Goal: Transaction & Acquisition: Purchase product/service

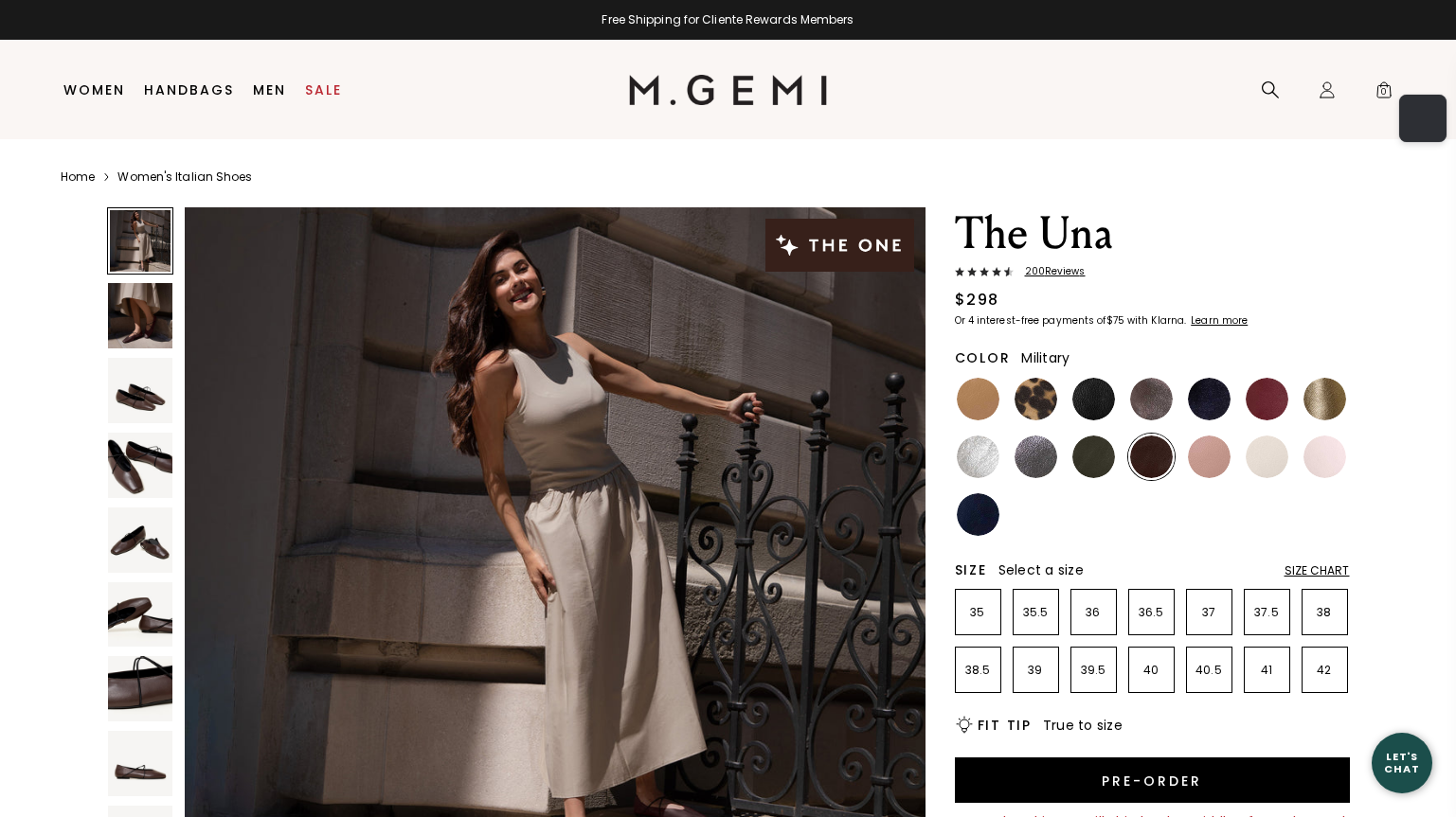
click at [1047, 401] on img at bounding box center [1036, 399] width 42 height 42
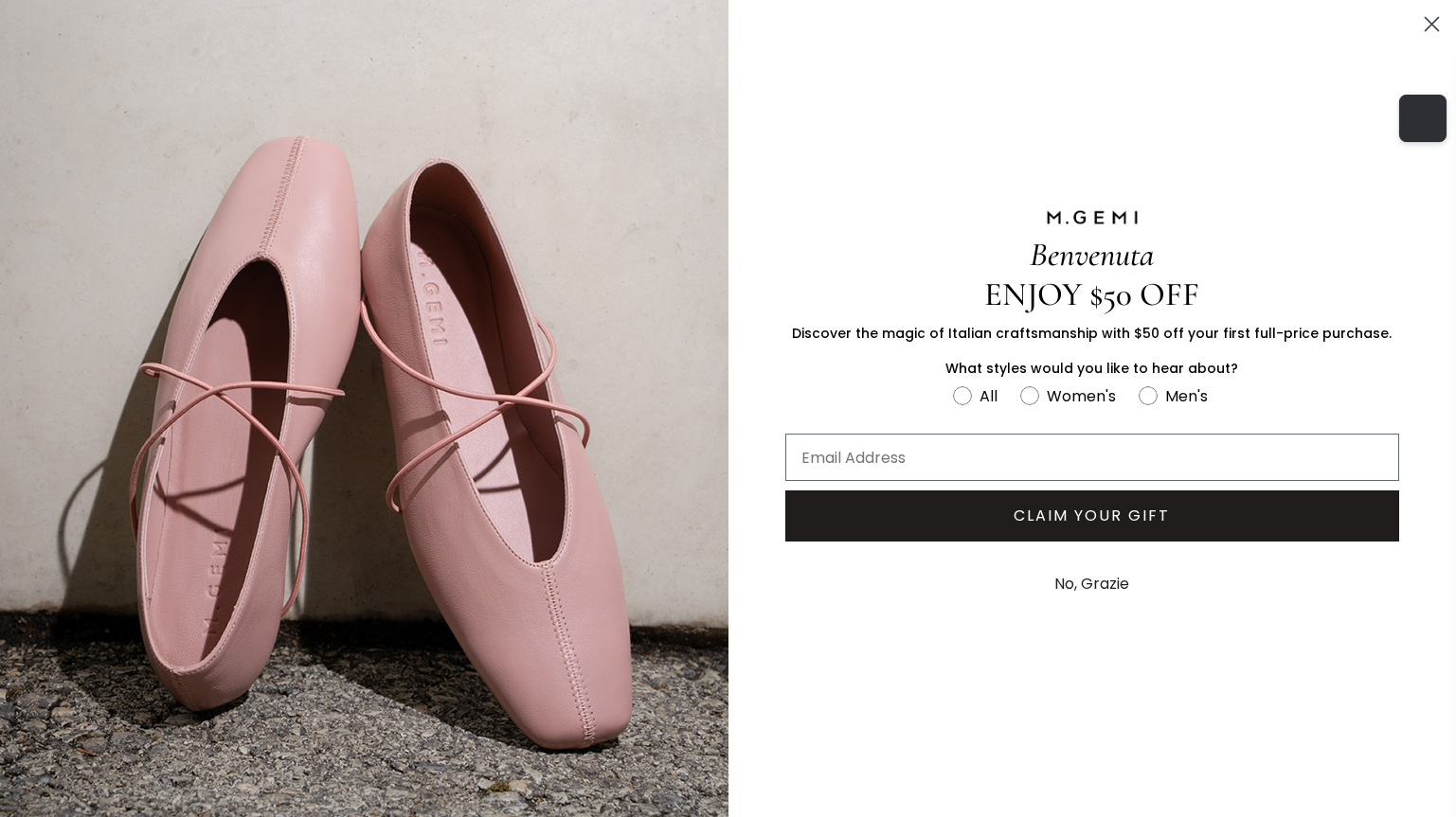
click at [1437, 29] on icon "Close dialog" at bounding box center [1433, 25] width 13 height 13
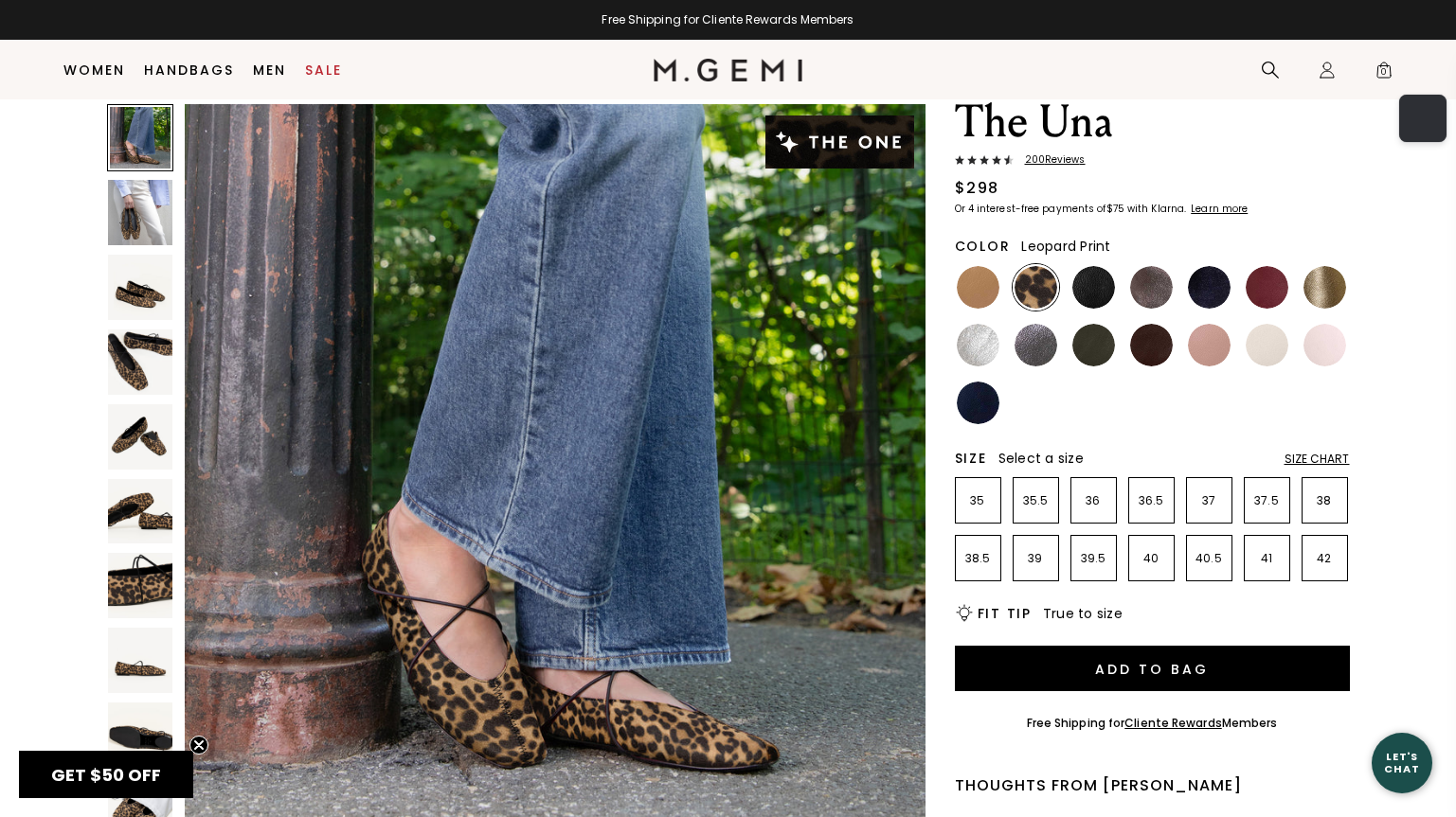
scroll to position [68, 0]
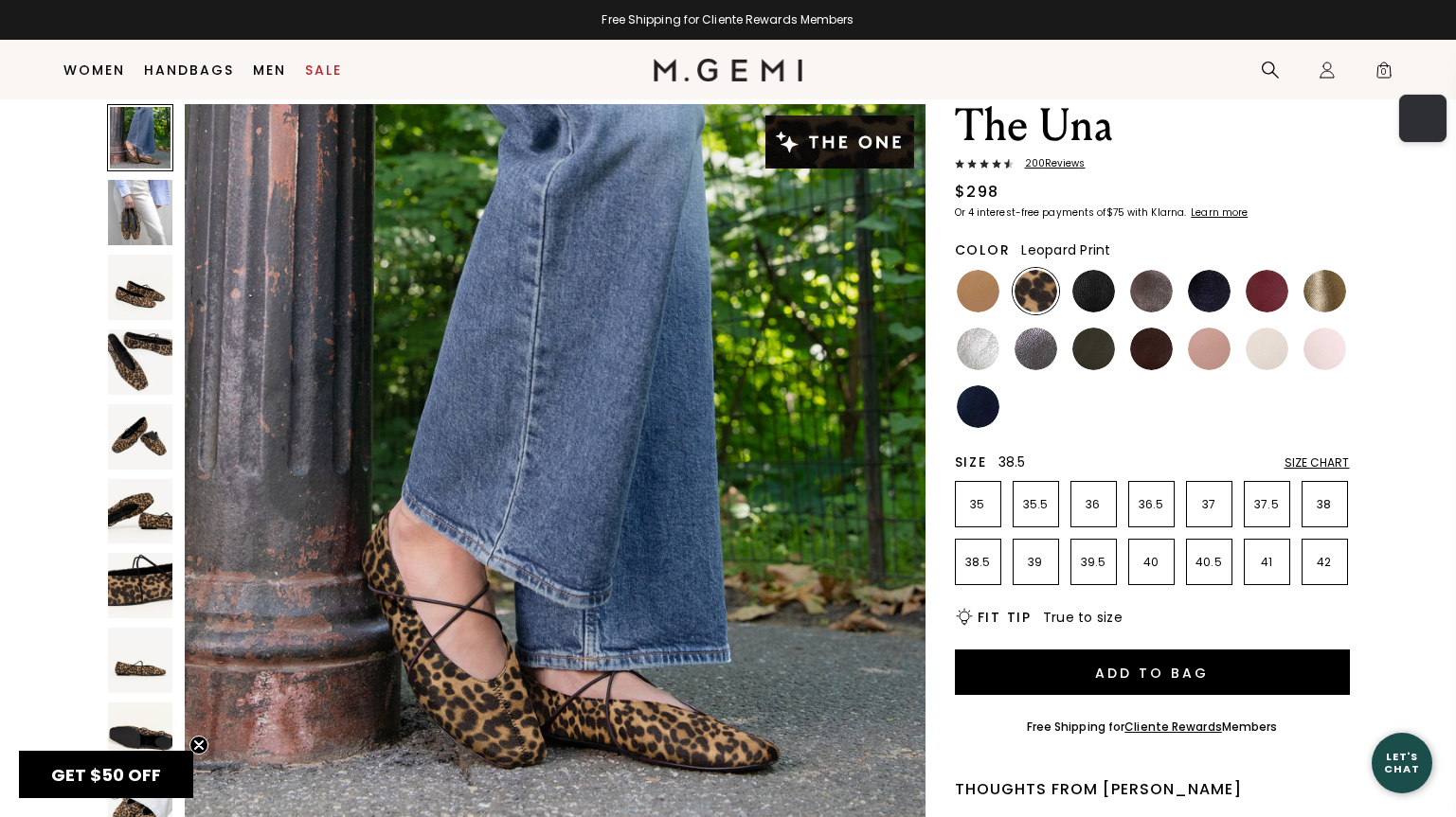
click at [983, 562] on p "38.5" at bounding box center [979, 563] width 44 height 15
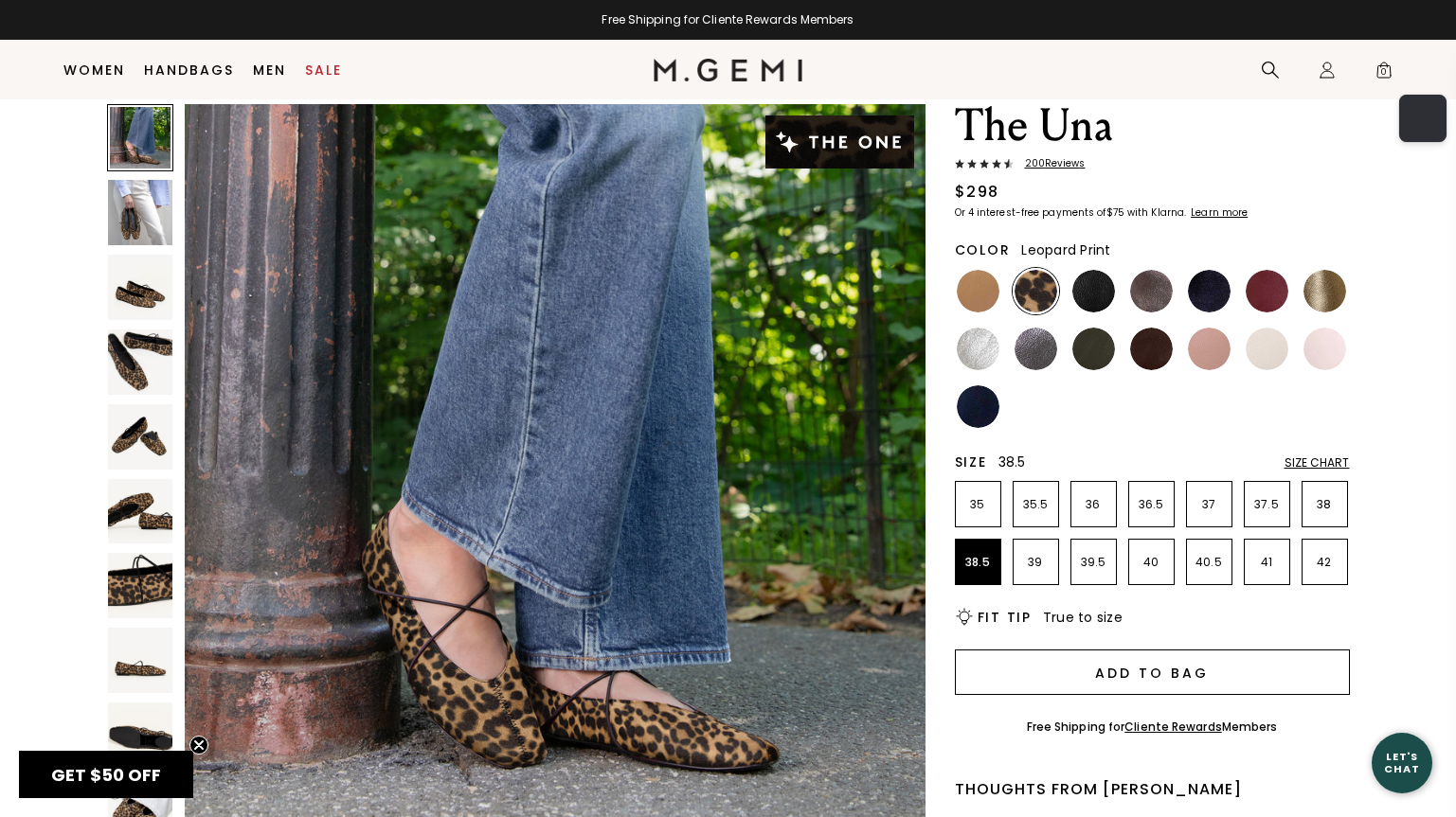
click at [1124, 669] on button "Add to Bag" at bounding box center [1153, 672] width 395 height 45
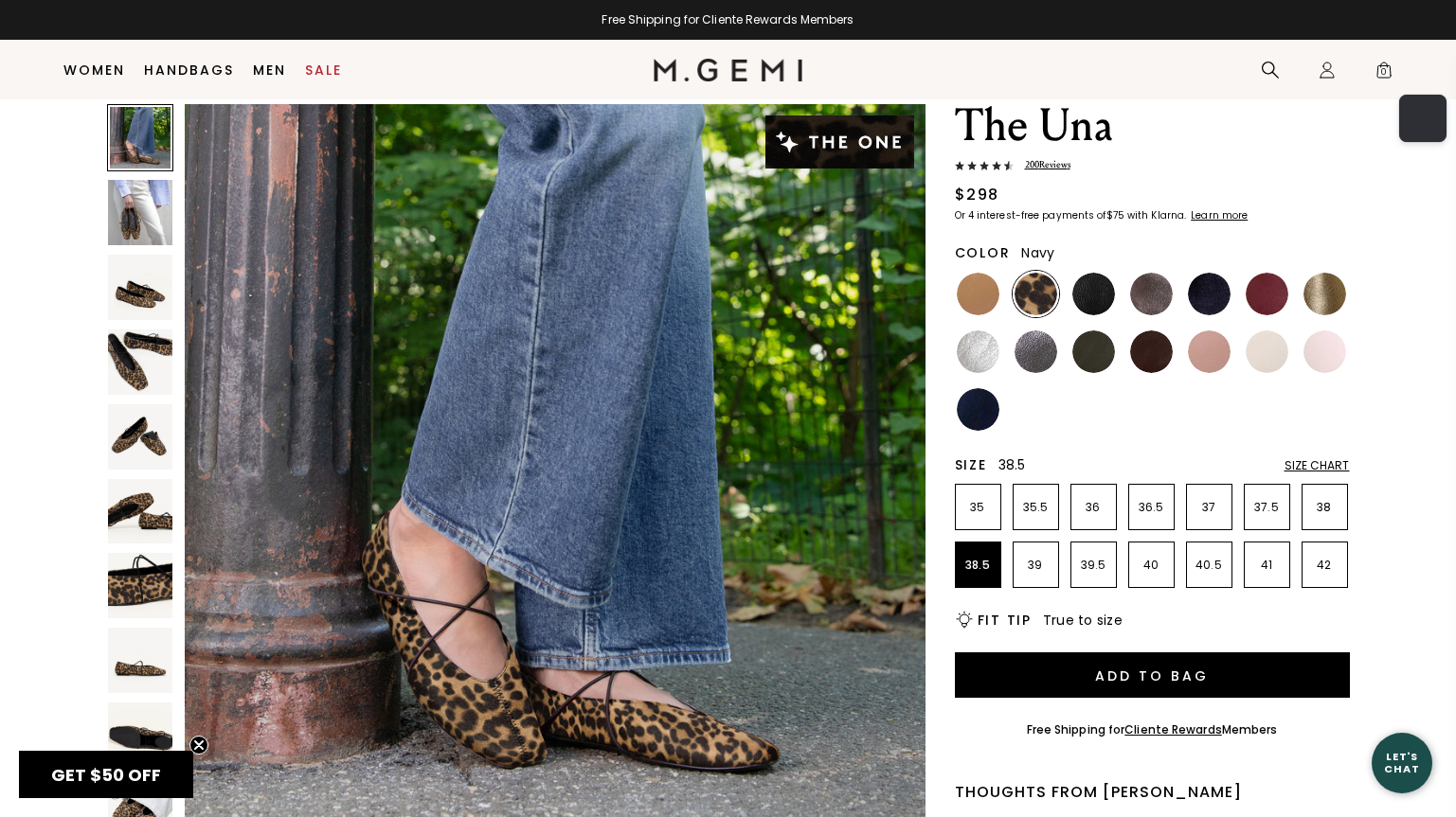
scroll to position [0, 0]
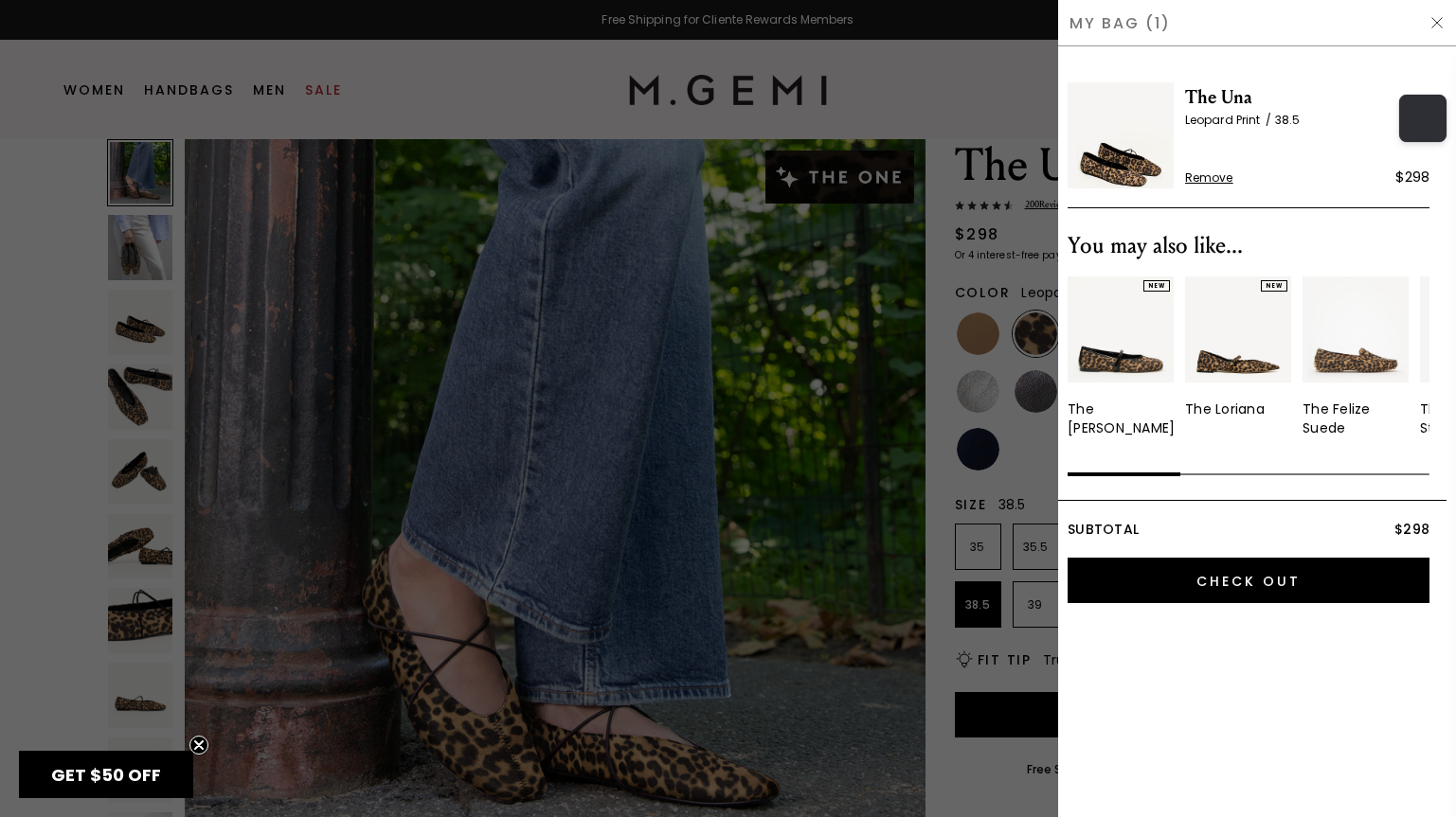
click at [972, 414] on body "Press Option+1 for screen-reader mode, Option+0 to cancel Accessibility Screen-…" at bounding box center [728, 408] width 1456 height 817
click at [959, 448] on div at bounding box center [728, 408] width 1456 height 817
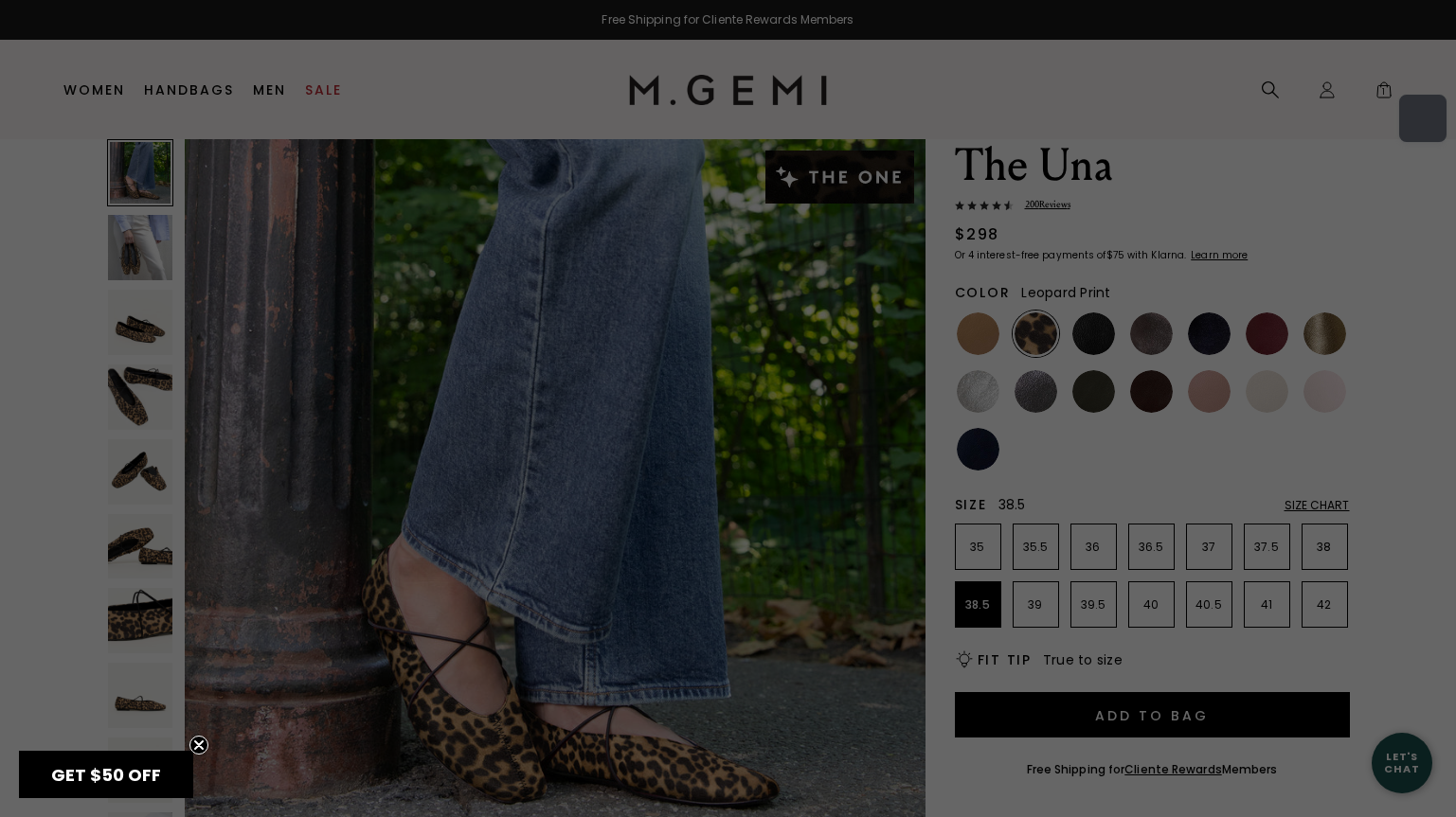
click at [970, 453] on div "Free Shipping for Cliente Rewards Members Icons/20x20/hamburger@2x Women Shop A…" at bounding box center [728, 340] width 1456 height 817
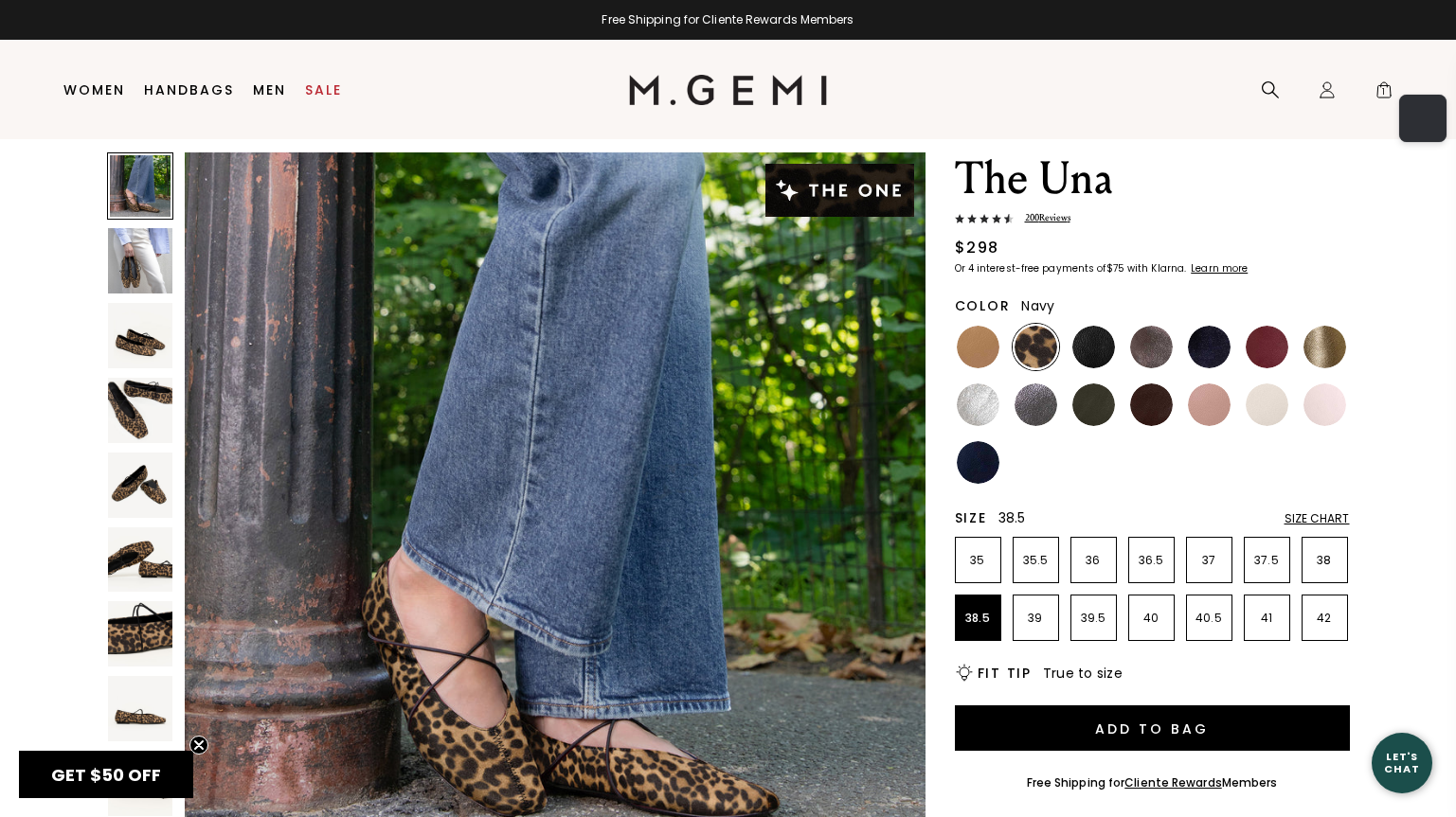
click at [976, 459] on img at bounding box center [979, 463] width 42 height 42
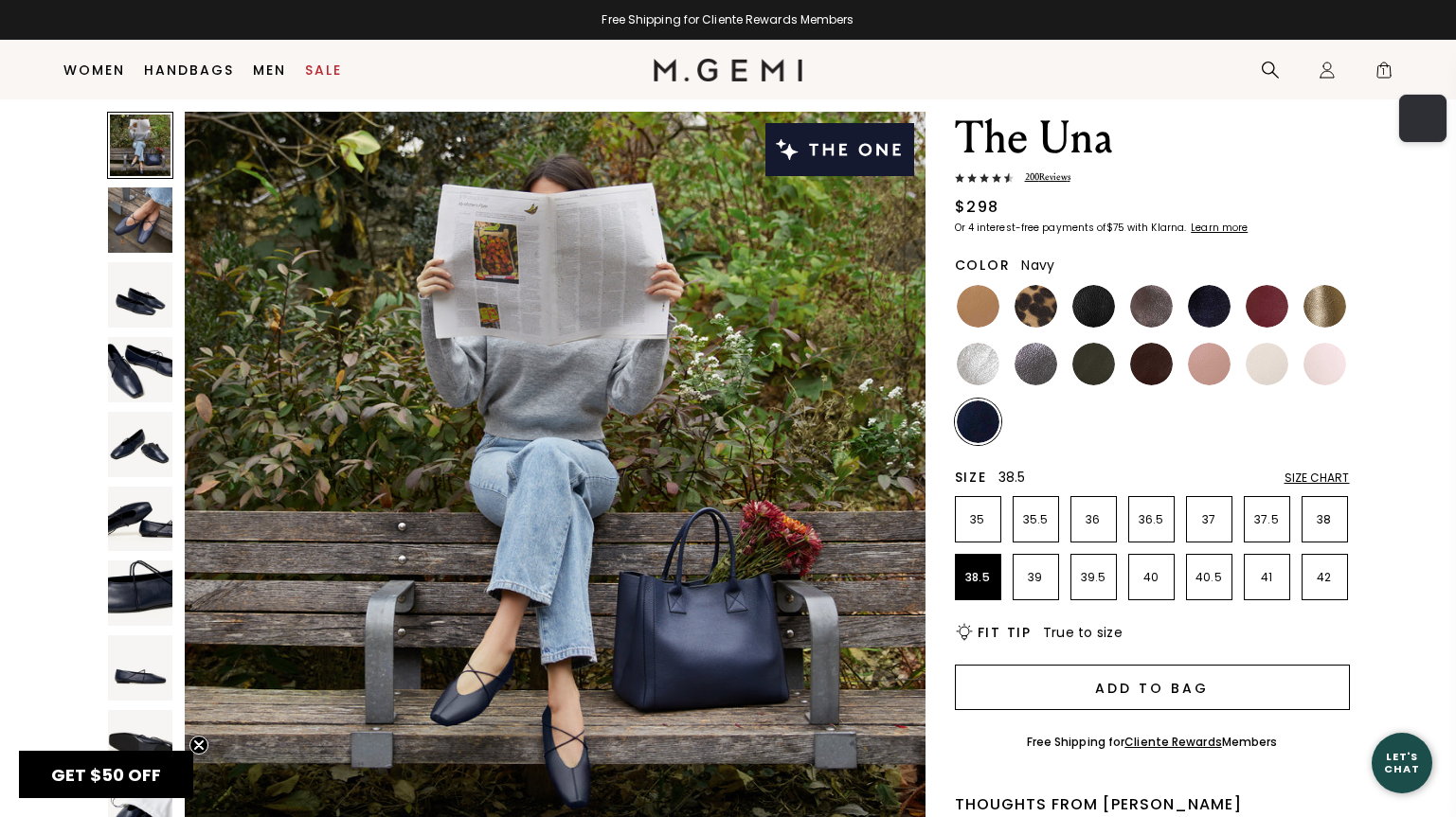
click at [1082, 710] on button "Add to Bag" at bounding box center [1153, 687] width 395 height 45
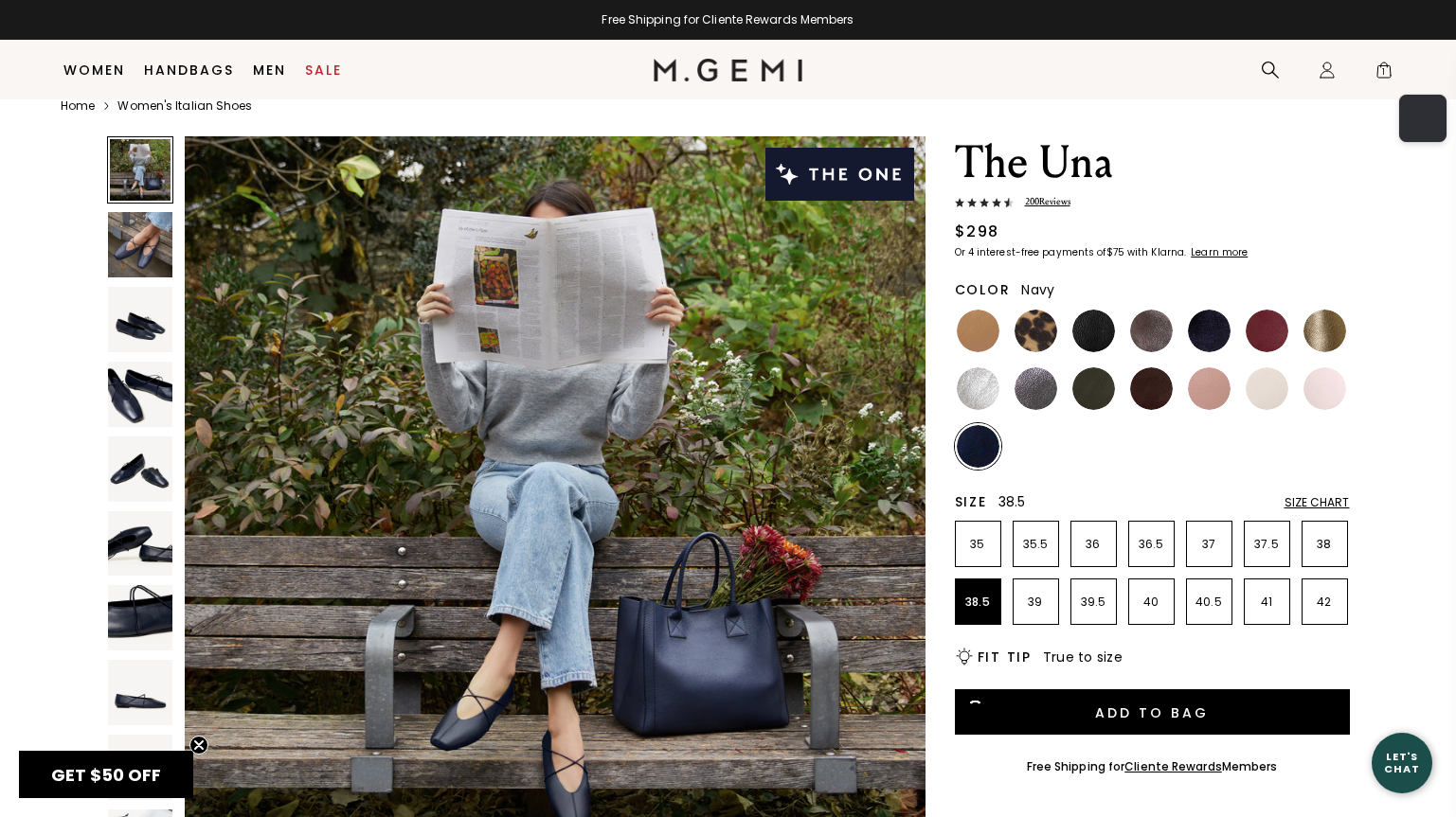
click at [139, 606] on img at bounding box center [140, 618] width 65 height 65
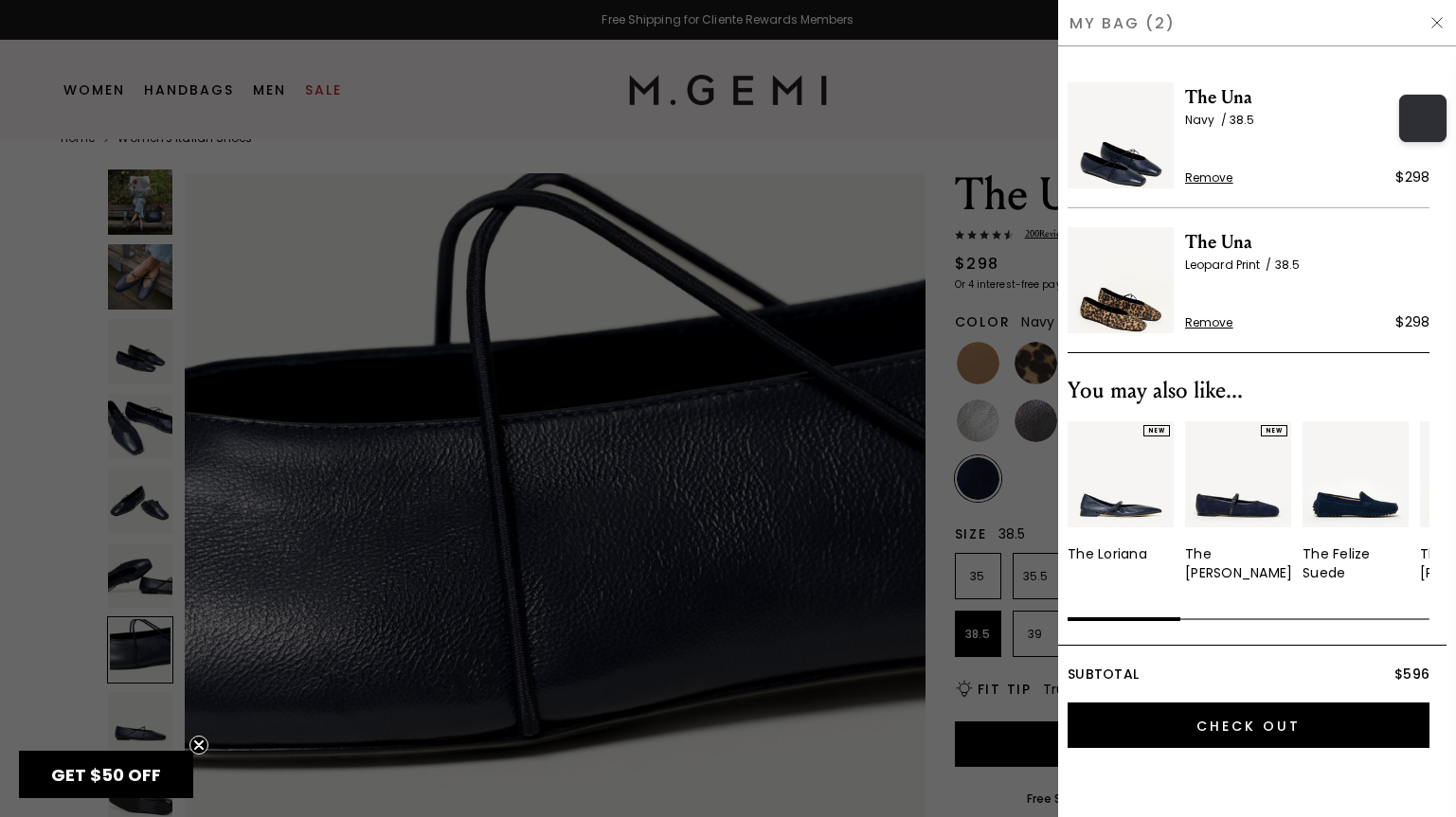
scroll to position [4554, 0]
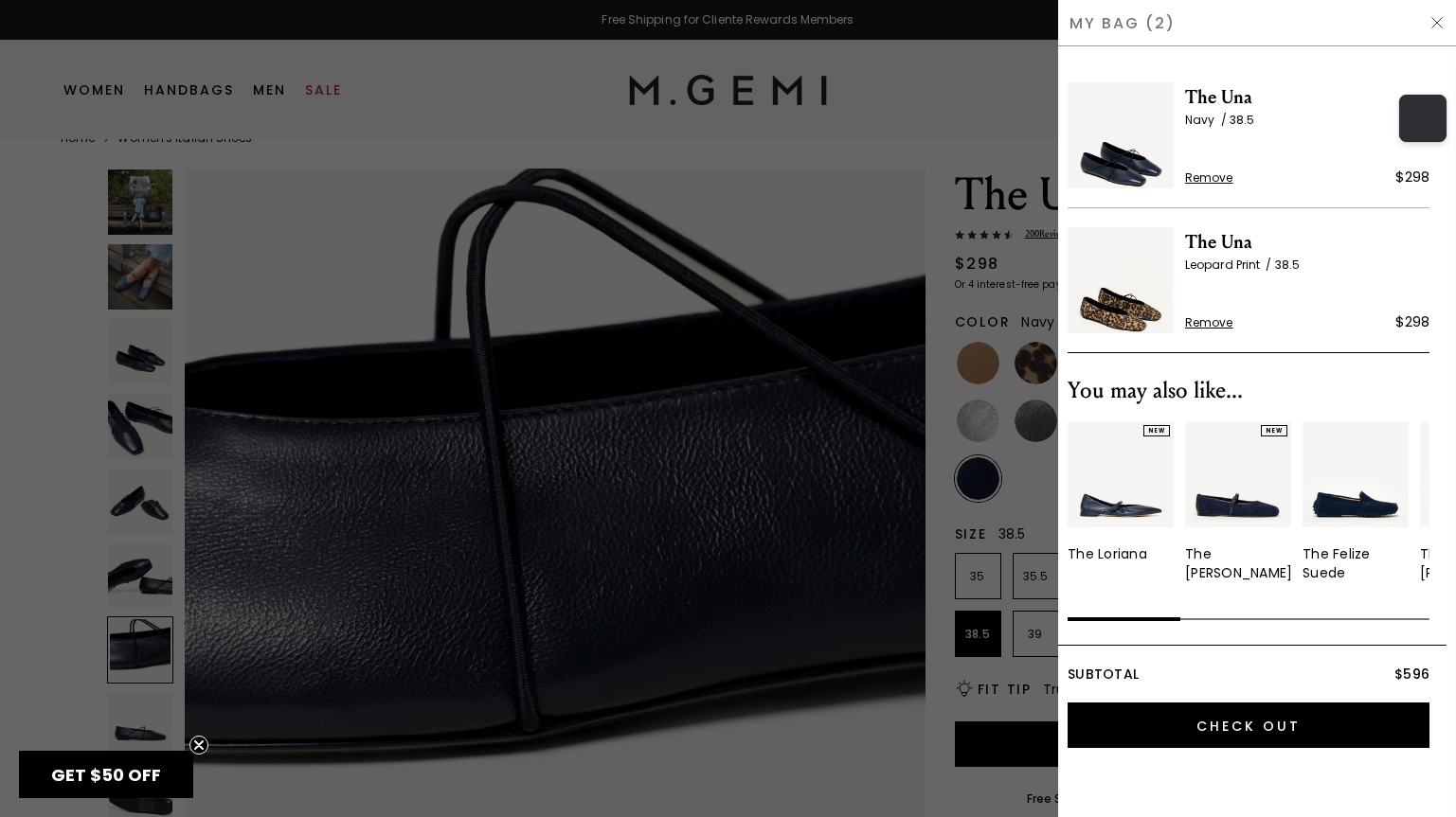
click at [437, 441] on div at bounding box center [728, 408] width 1456 height 817
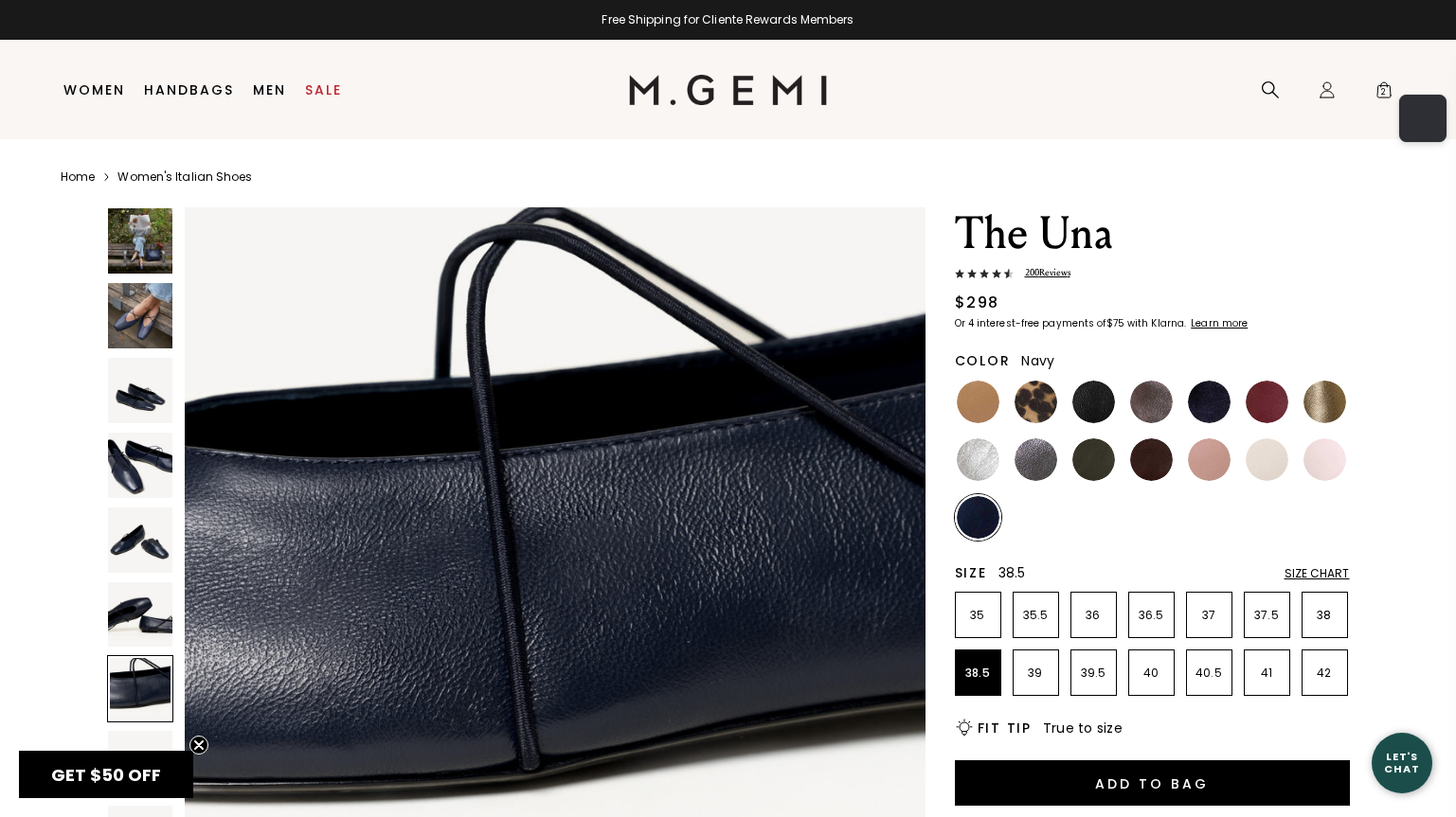
scroll to position [38, 0]
